Goal: Complete application form

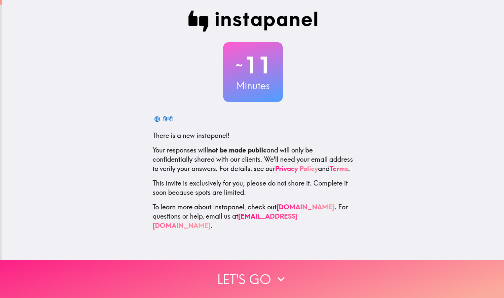
click at [277, 276] on icon "button" at bounding box center [280, 278] width 7 height 5
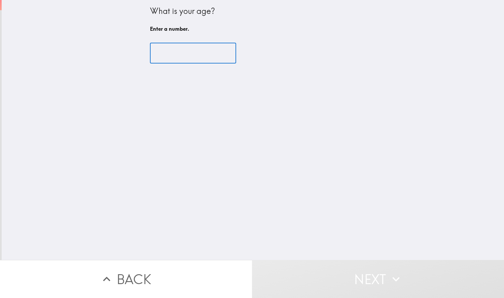
click at [179, 52] on input "number" at bounding box center [193, 53] width 86 height 20
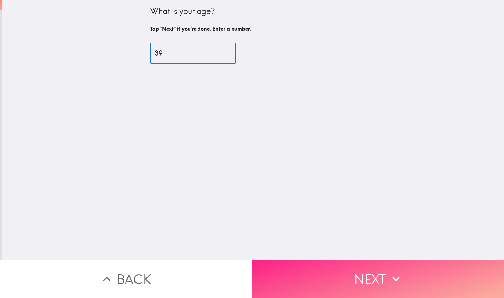
type input "39"
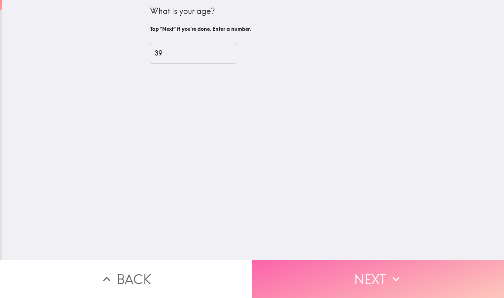
click at [341, 265] on button "Next" at bounding box center [378, 279] width 252 height 38
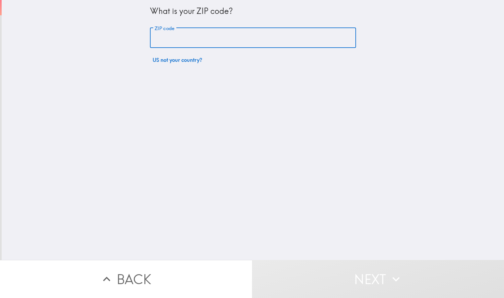
click at [177, 40] on input "ZIP code" at bounding box center [253, 38] width 206 height 20
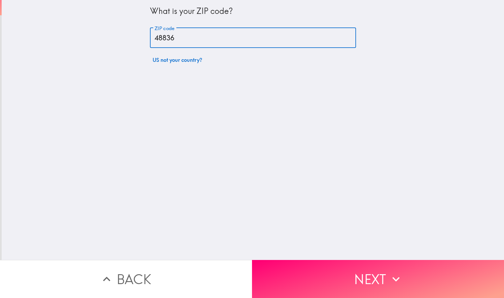
type input "48836"
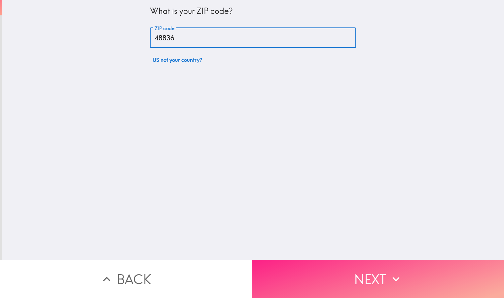
click at [320, 269] on button "Next" at bounding box center [378, 279] width 252 height 38
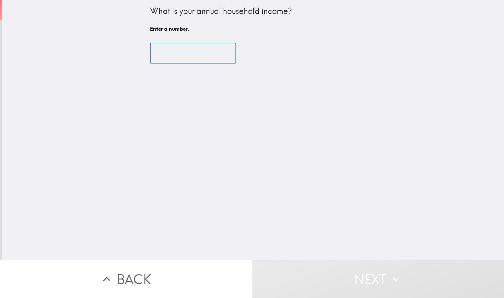
click at [174, 55] on input "number" at bounding box center [193, 53] width 86 height 20
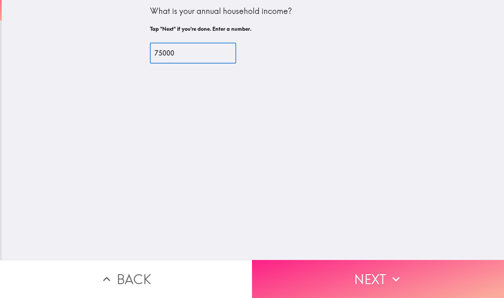
type input "75000"
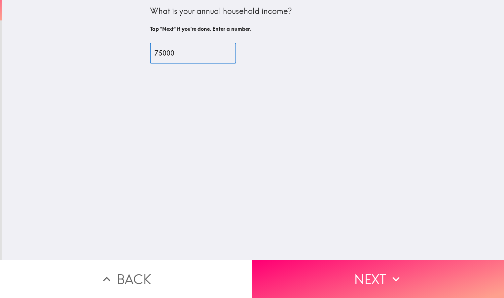
click at [300, 272] on button "Next" at bounding box center [378, 279] width 252 height 38
